Goal: Task Accomplishment & Management: Manage account settings

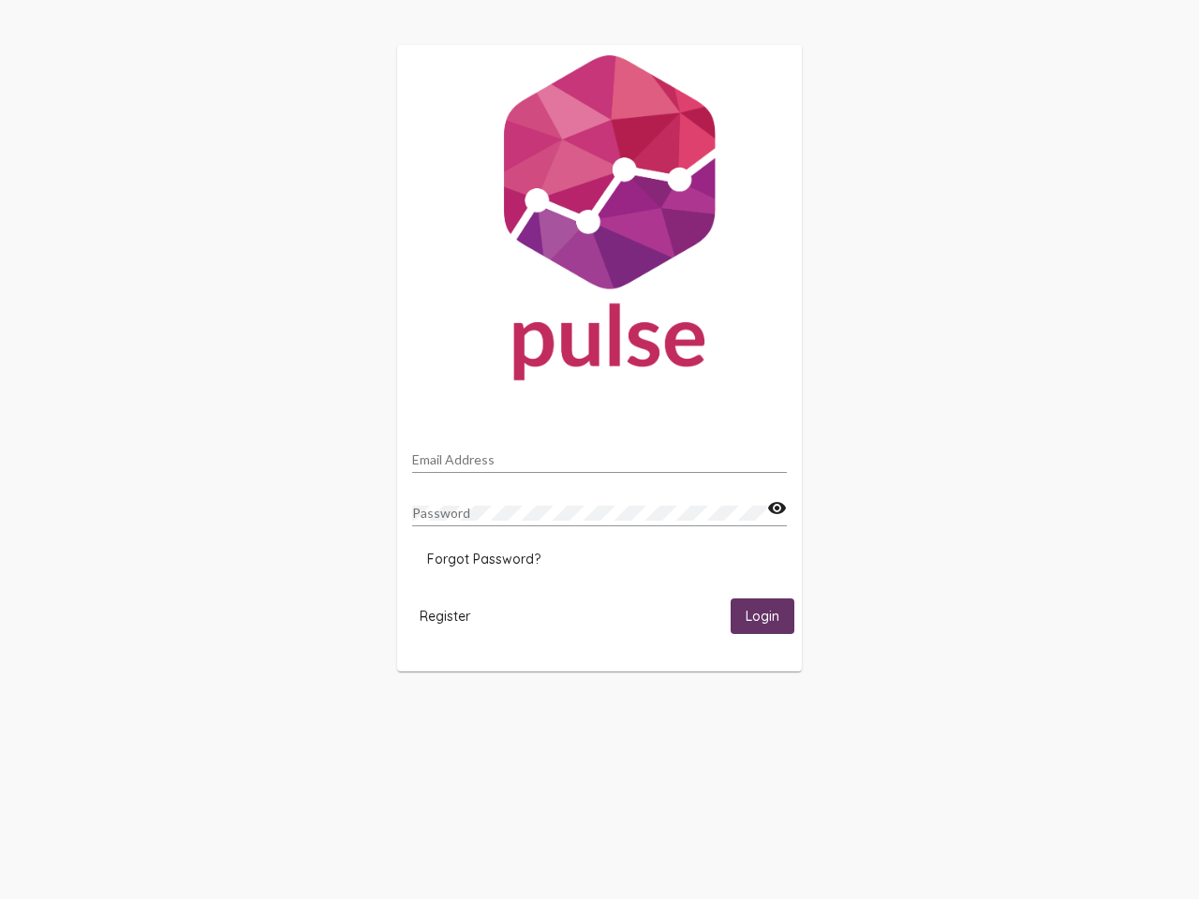
click at [599, 454] on input "Email Address" at bounding box center [599, 459] width 375 height 15
click at [776, 509] on mat-icon "visibility" at bounding box center [777, 508] width 20 height 22
click at [483, 559] on span "Forgot Password?" at bounding box center [483, 559] width 113 height 17
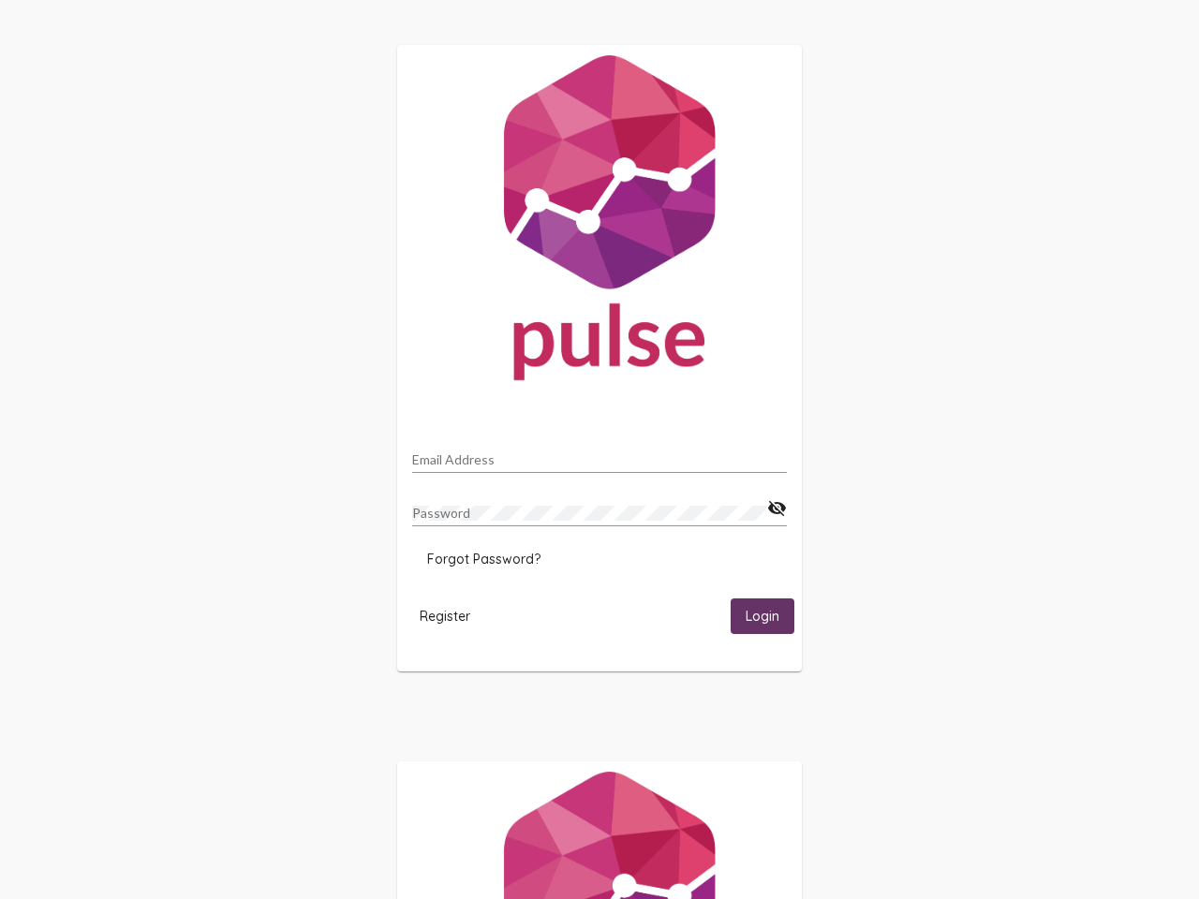
click at [445, 615] on span "Register" at bounding box center [445, 616] width 51 height 17
click at [762, 615] on span "Login" at bounding box center [762, 617] width 34 height 17
